Goal: Information Seeking & Learning: Learn about a topic

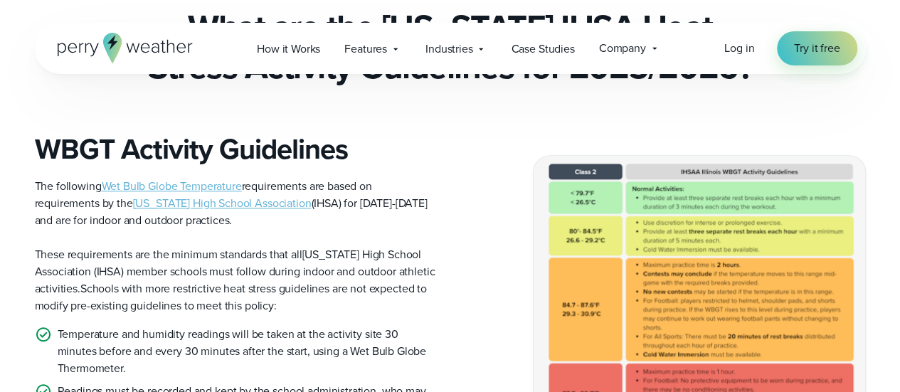
scroll to position [362, 0]
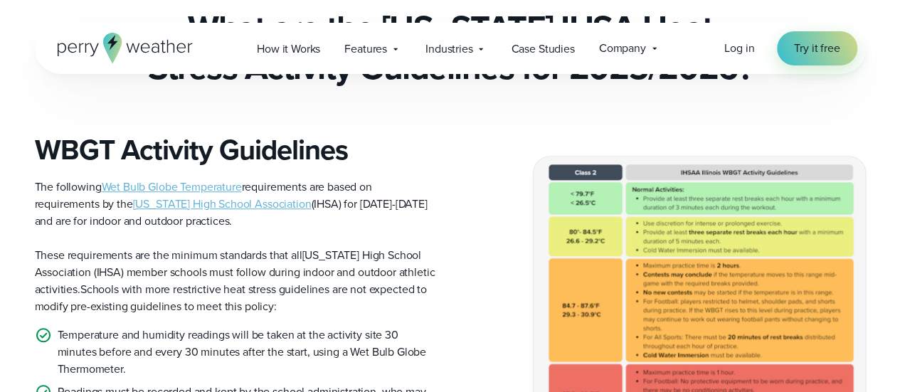
click at [174, 196] on span "[US_STATE] High School Association" at bounding box center [222, 204] width 179 height 16
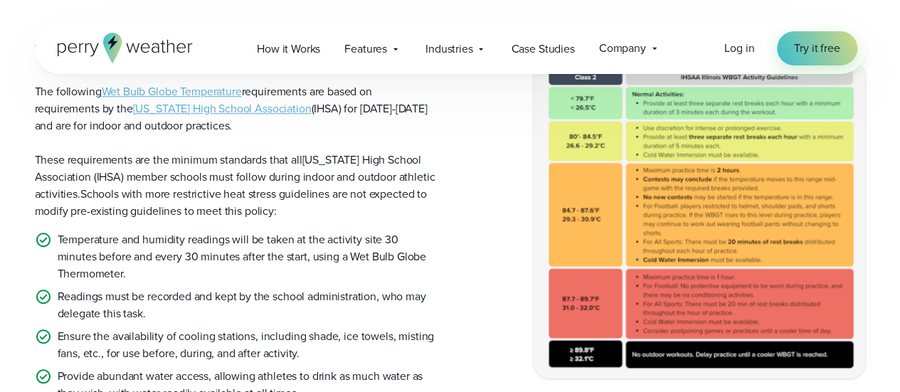
scroll to position [455, 0]
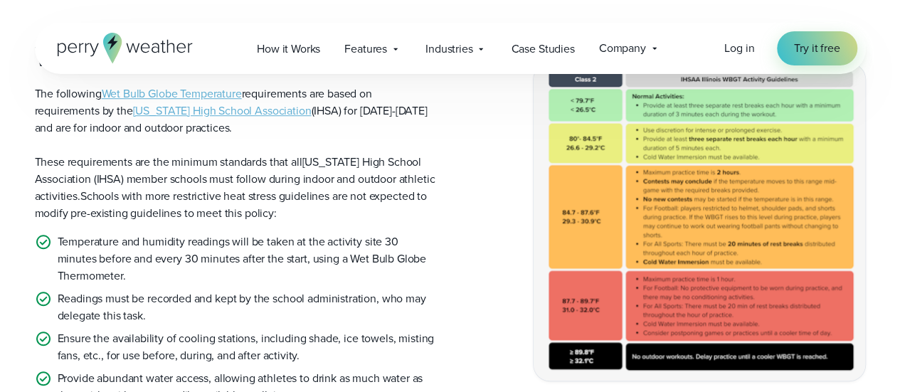
click at [392, 290] on p "Readings must be recorded and kept by the school administration, who may delega…" at bounding box center [248, 307] width 381 height 34
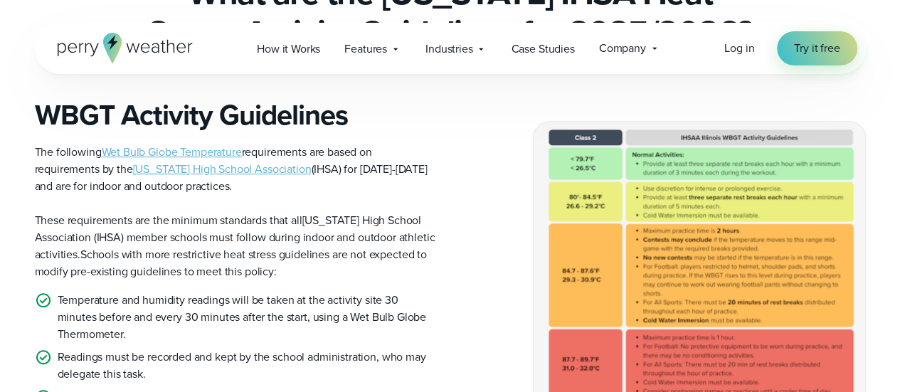
scroll to position [400, 0]
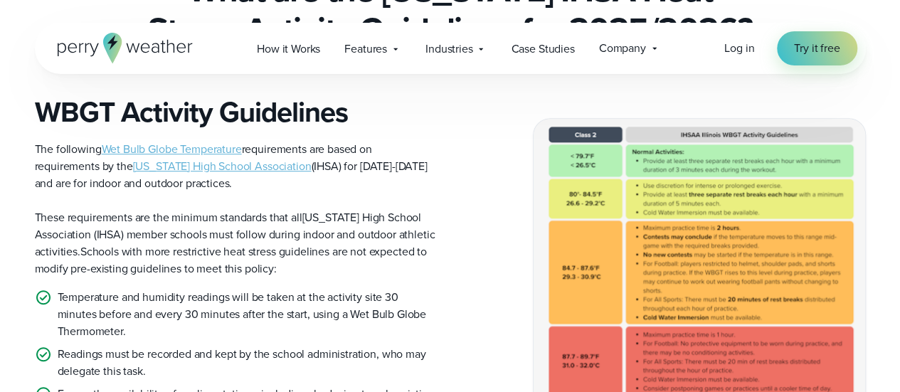
click at [588, 251] on img at bounding box center [700, 277] width 332 height 317
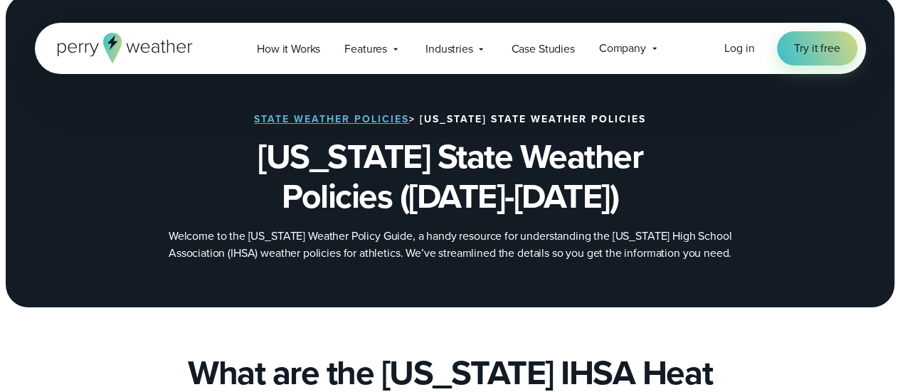
scroll to position [0, 0]
